Goal: Task Accomplishment & Management: Use online tool/utility

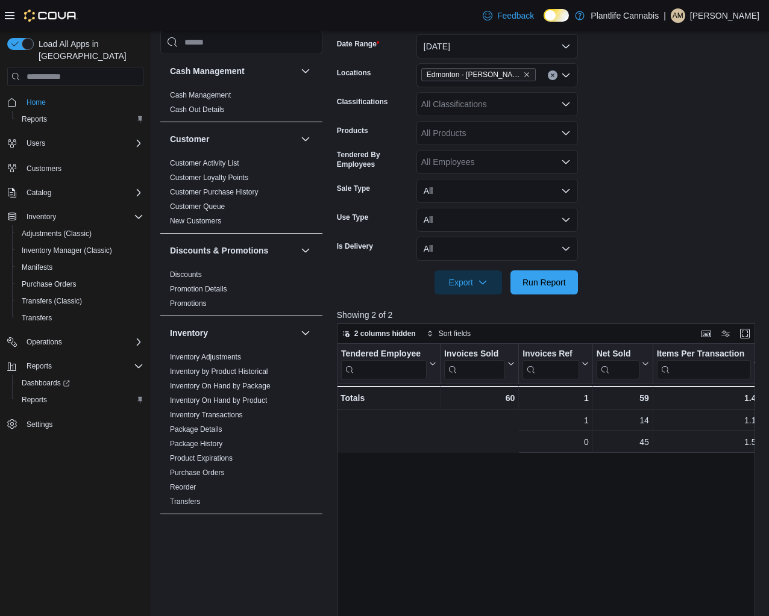
scroll to position [0, 304]
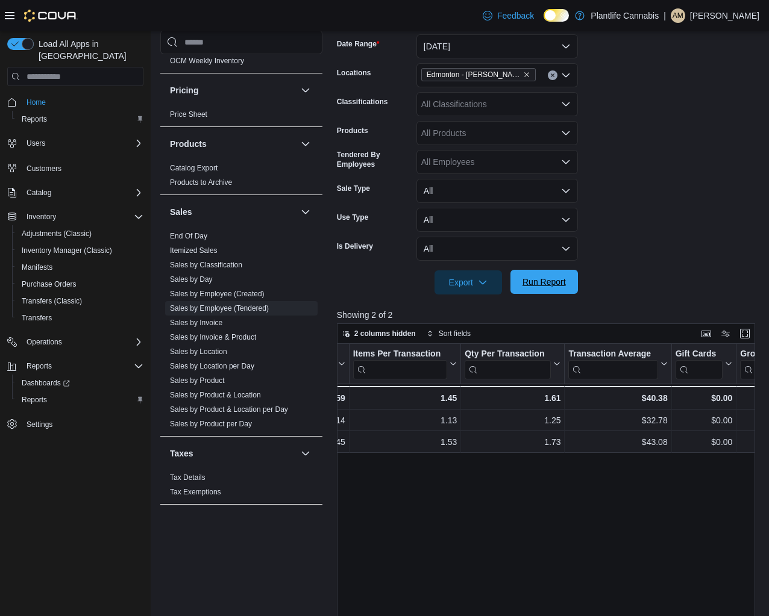
click at [546, 289] on span "Run Report" at bounding box center [544, 282] width 53 height 24
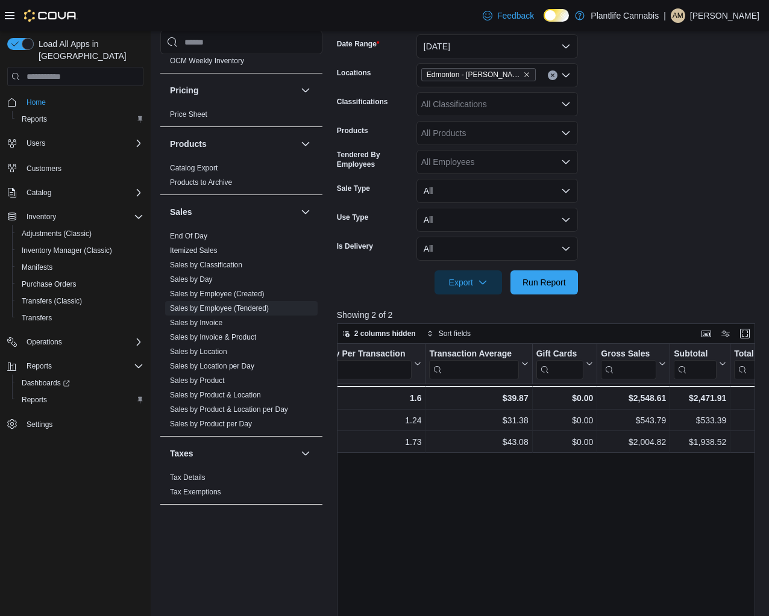
scroll to position [0, 444]
click at [475, 109] on div "All Classifications" at bounding box center [496, 104] width 161 height 24
type input "**"
click at [472, 131] on button "Accessory Group" at bounding box center [496, 124] width 161 height 17
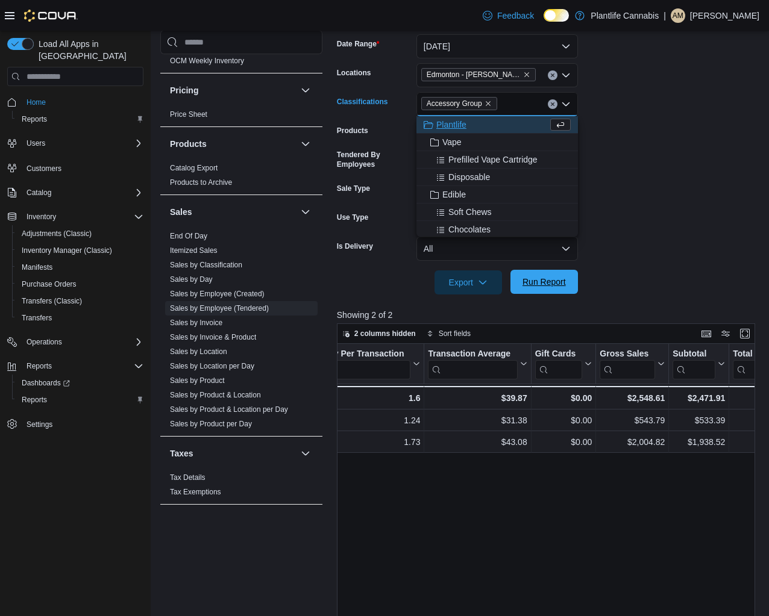
click at [558, 280] on span "Run Report" at bounding box center [543, 282] width 43 height 12
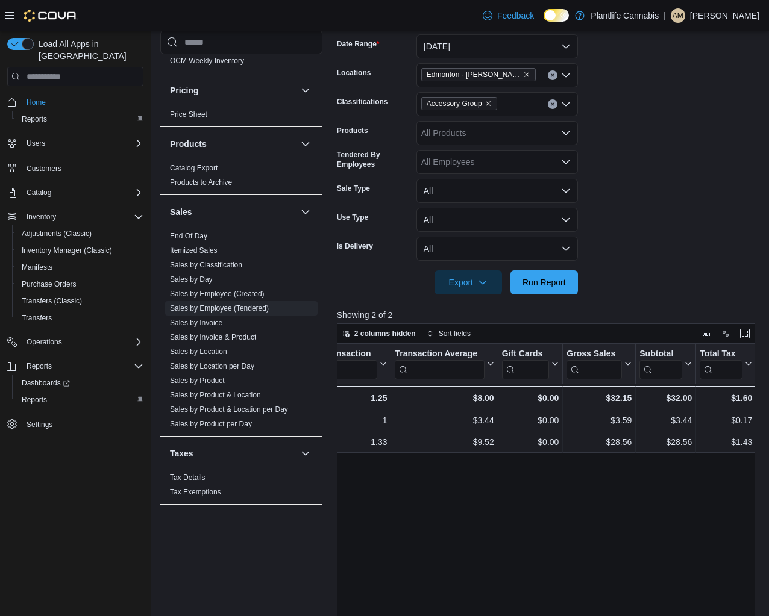
scroll to position [0, 484]
click at [553, 102] on icon "Clear input" at bounding box center [552, 104] width 5 height 5
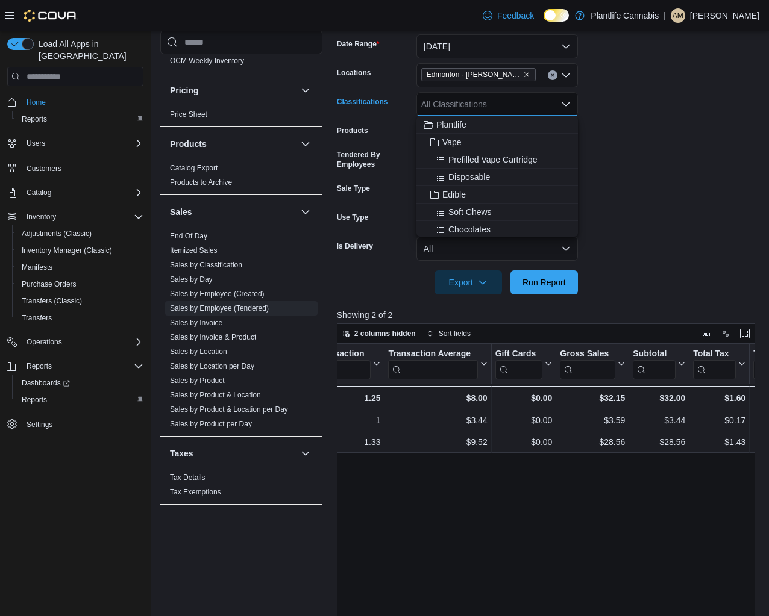
scroll to position [195, 0]
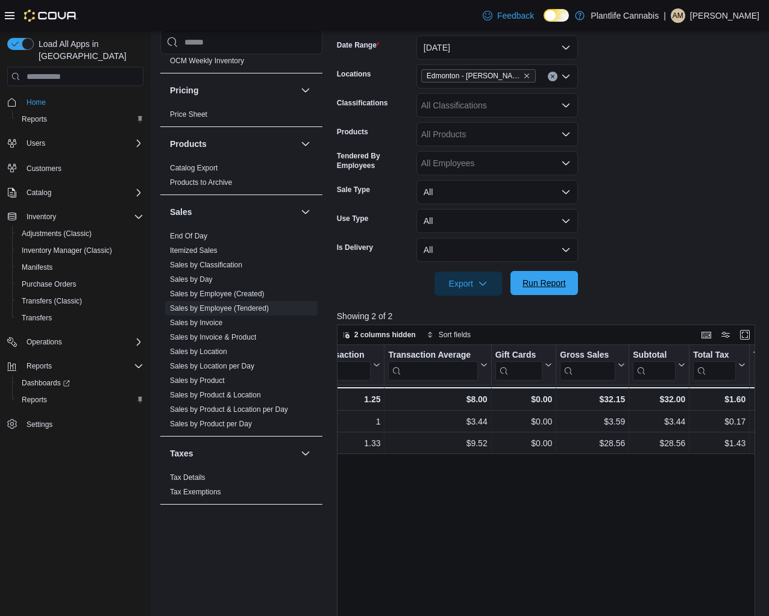
click at [565, 294] on span "Run Report" at bounding box center [544, 283] width 53 height 24
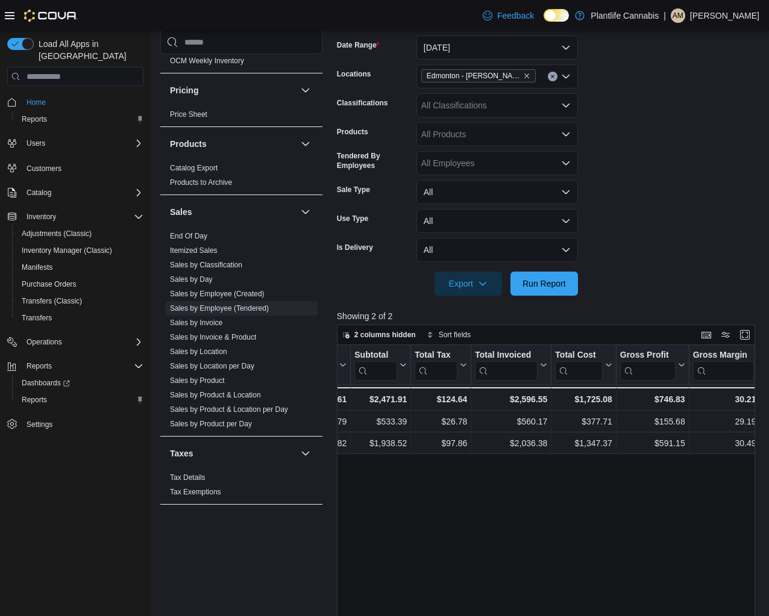
scroll to position [0, 767]
click at [528, 399] on div "$2,596.55" at bounding box center [506, 399] width 72 height 14
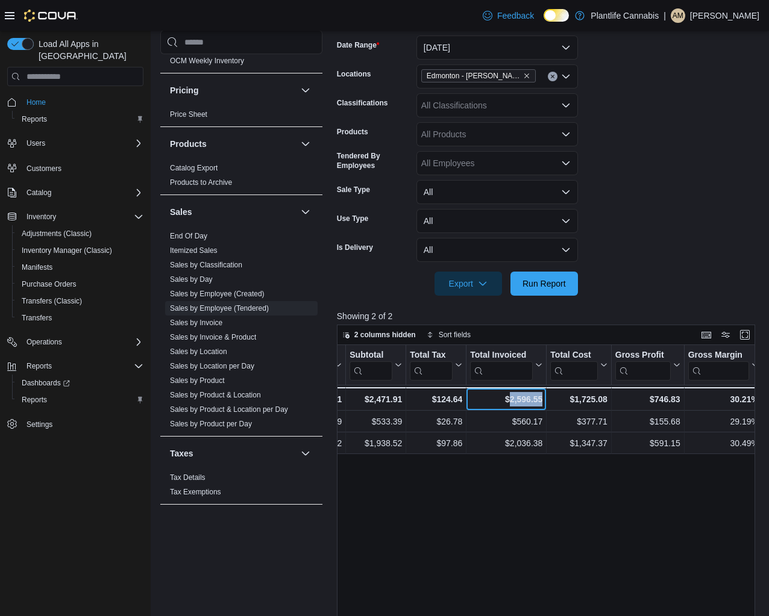
click at [528, 399] on div "$2,596.55" at bounding box center [506, 399] width 72 height 14
copy div "2,596.55"
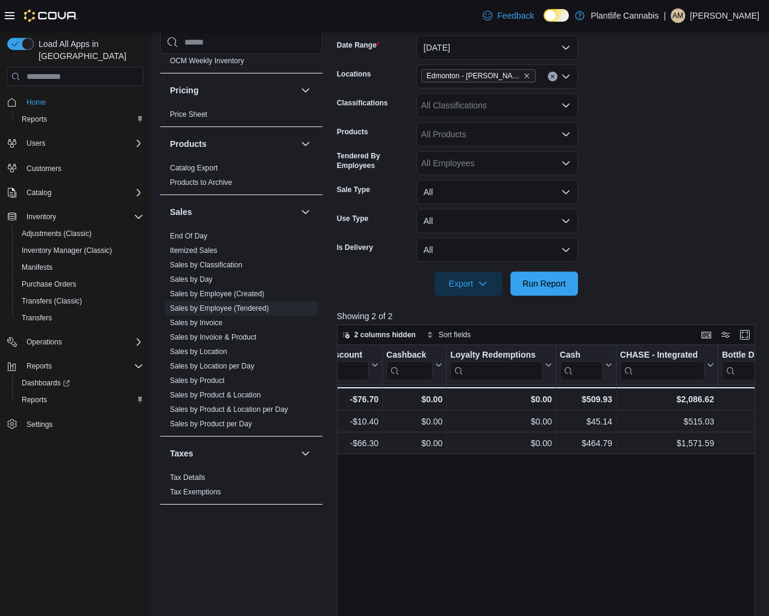
scroll to position [0, 1394]
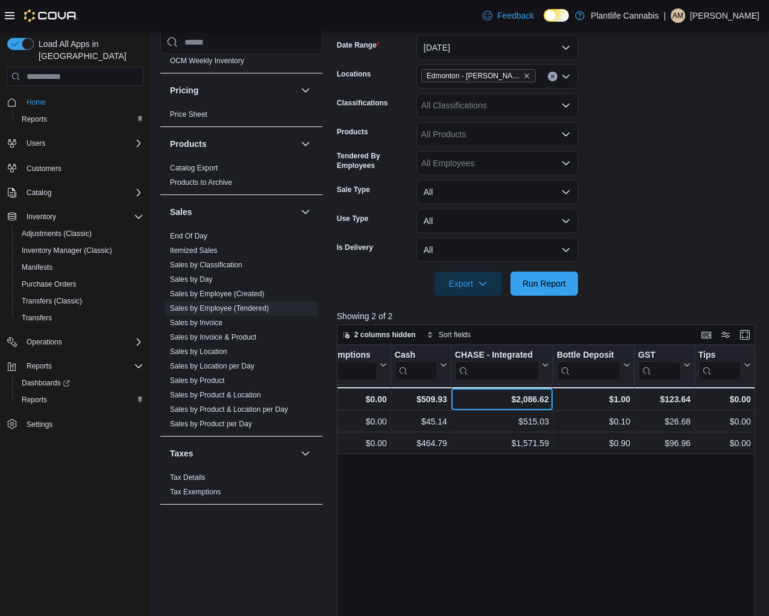
click at [531, 397] on div "$2,086.62" at bounding box center [502, 399] width 94 height 14
copy div "2,086.62"
click at [552, 286] on span "Run Report" at bounding box center [543, 283] width 43 height 12
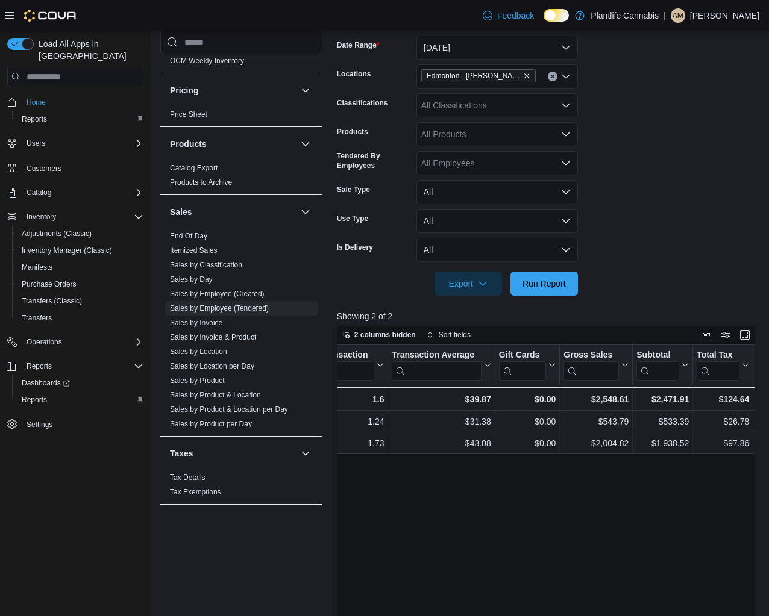
scroll to position [0, 479]
click at [221, 319] on link "Sales by Invoice" at bounding box center [196, 323] width 52 height 8
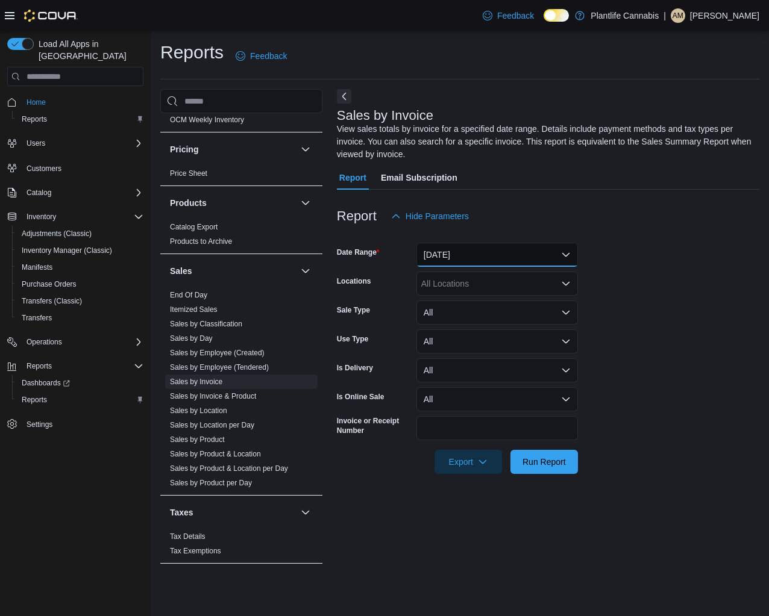
click at [440, 260] on button "[DATE]" at bounding box center [496, 255] width 161 height 24
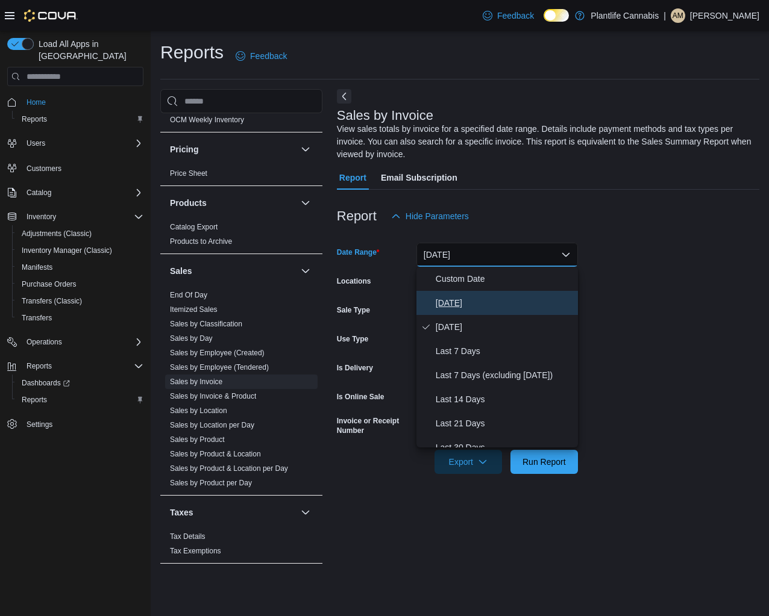
drag, startPoint x: 446, startPoint y: 299, endPoint x: 457, endPoint y: 290, distance: 13.7
click at [447, 299] on span "[DATE]" at bounding box center [504, 303] width 137 height 14
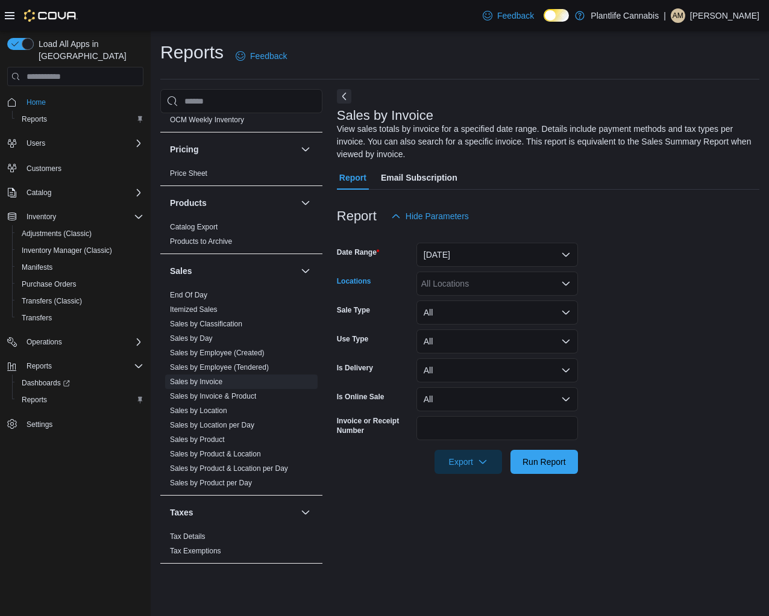
click at [458, 287] on div "All Locations" at bounding box center [496, 284] width 161 height 24
type input "***"
click at [460, 299] on span "Edmonton - [PERSON_NAME]" at bounding box center [505, 304] width 115 height 12
click at [531, 469] on span "Run Report" at bounding box center [544, 461] width 53 height 24
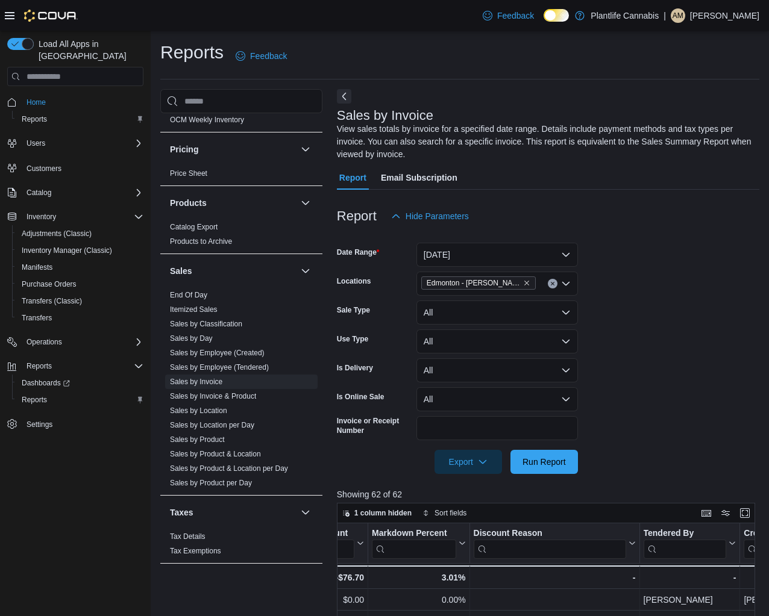
scroll to position [0, 1319]
click at [646, 551] on input "search" at bounding box center [679, 549] width 83 height 19
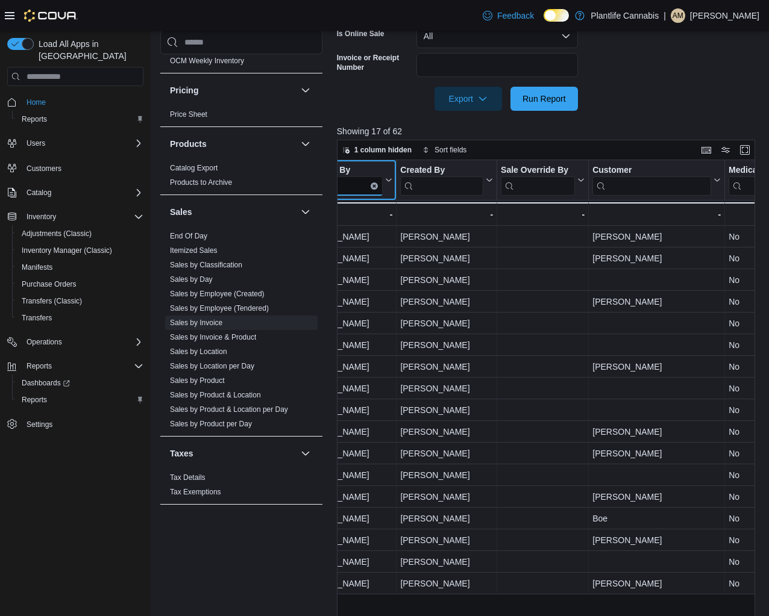
scroll to position [389, 0]
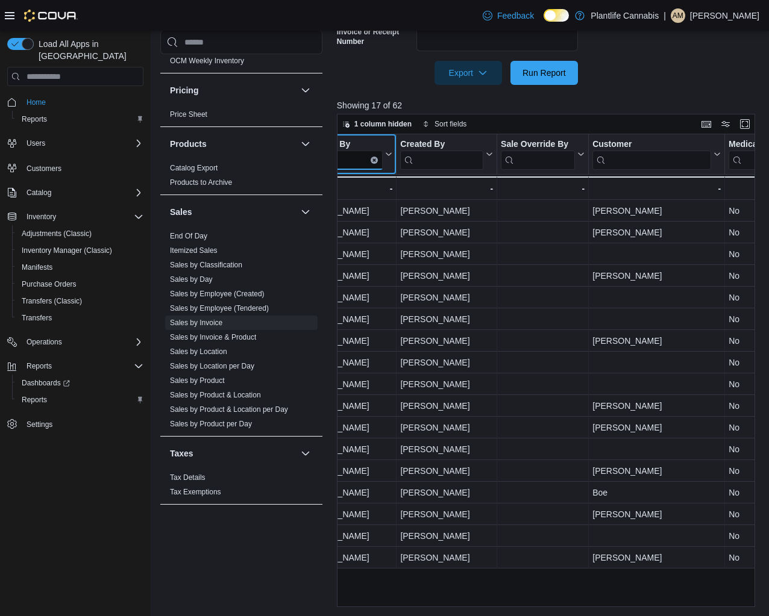
type input "**"
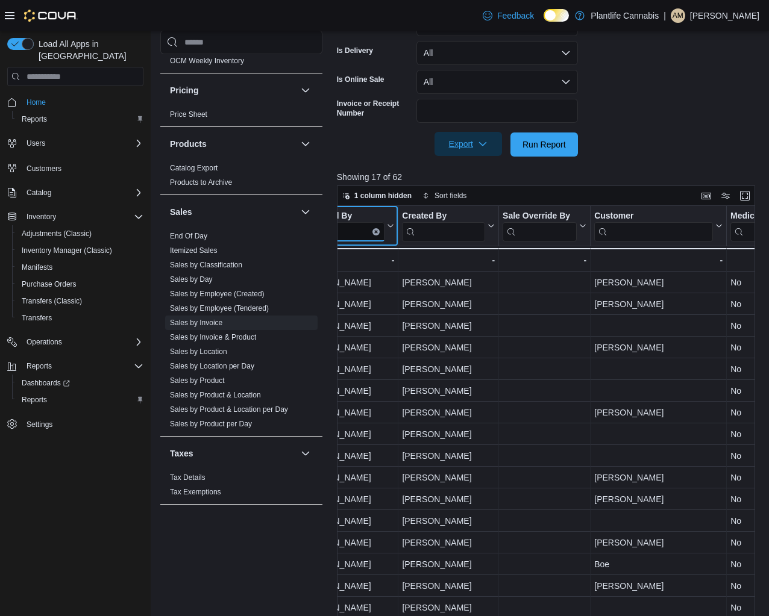
scroll to position [313, 0]
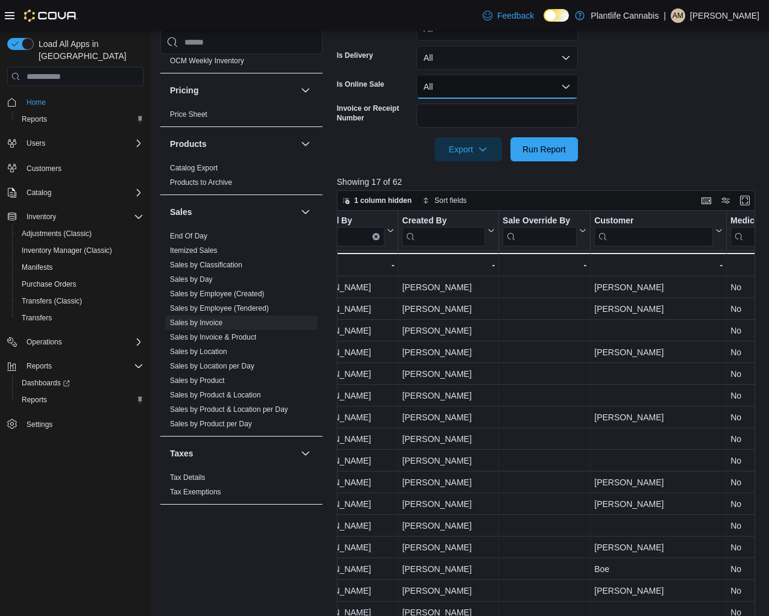
click at [490, 89] on button "All" at bounding box center [496, 87] width 161 height 24
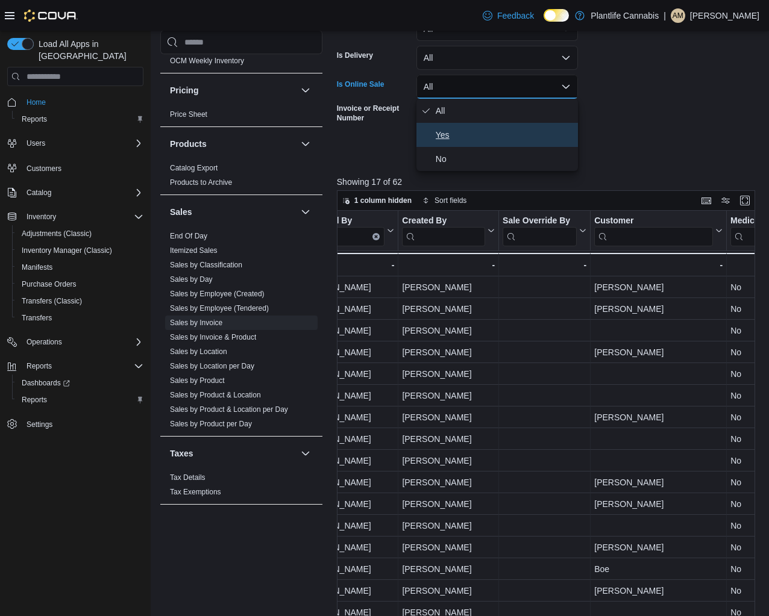
click at [483, 125] on button "Yes" at bounding box center [496, 135] width 161 height 24
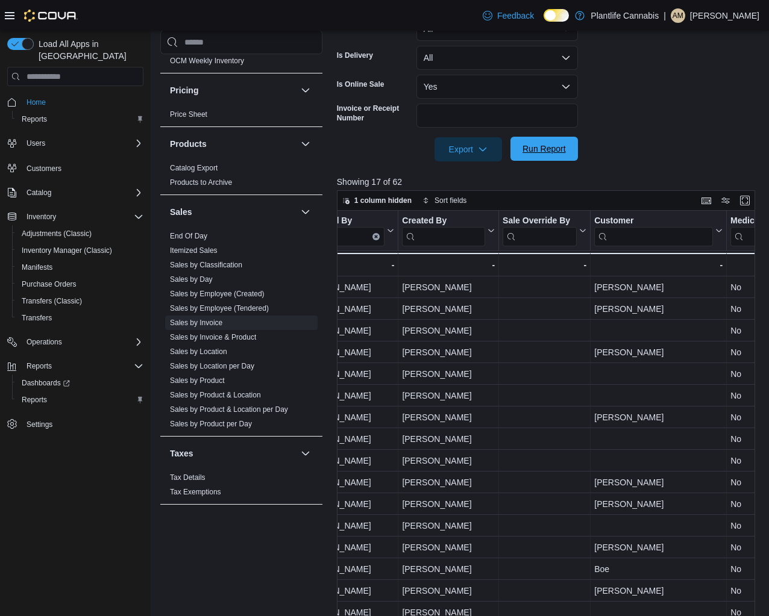
click at [552, 145] on span "Run Report" at bounding box center [543, 149] width 43 height 12
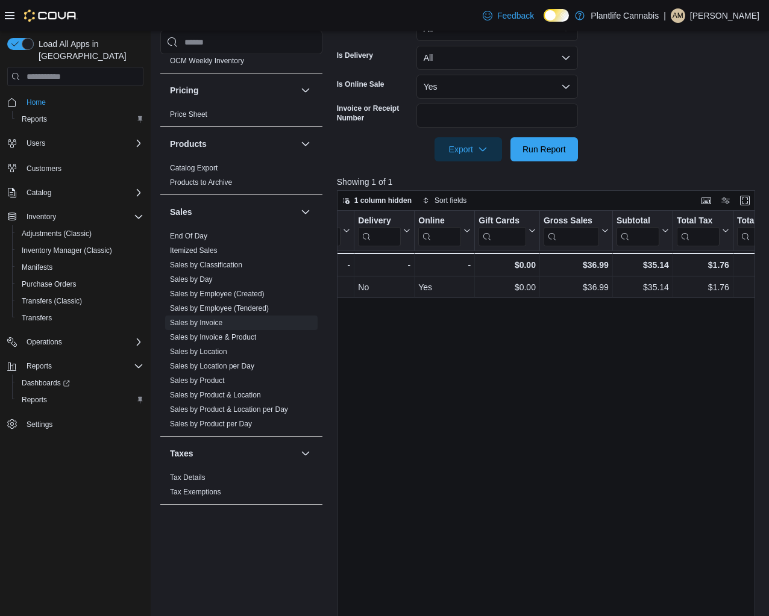
scroll to position [0, 582]
